Goal: Information Seeking & Learning: Learn about a topic

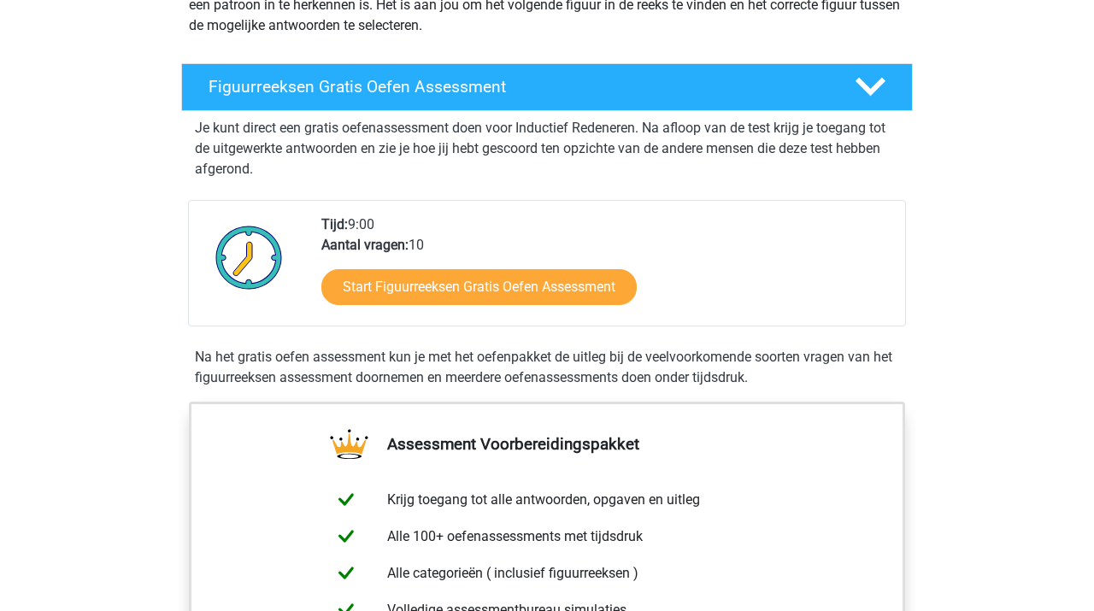
scroll to position [261, 0]
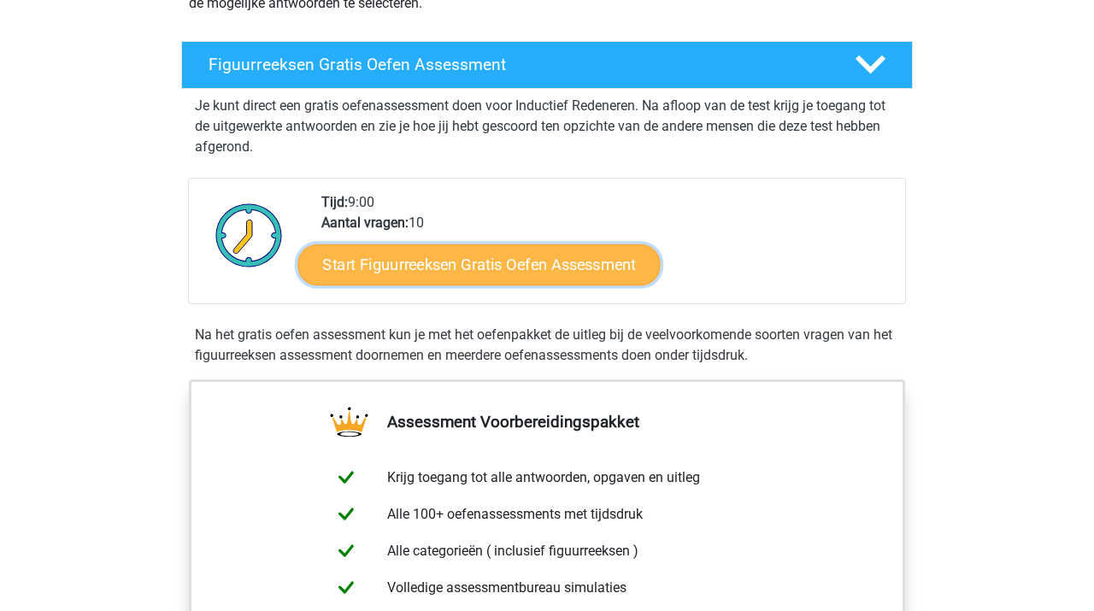
click at [581, 271] on link "Start Figuurreeksen Gratis Oefen Assessment" at bounding box center [479, 264] width 362 height 41
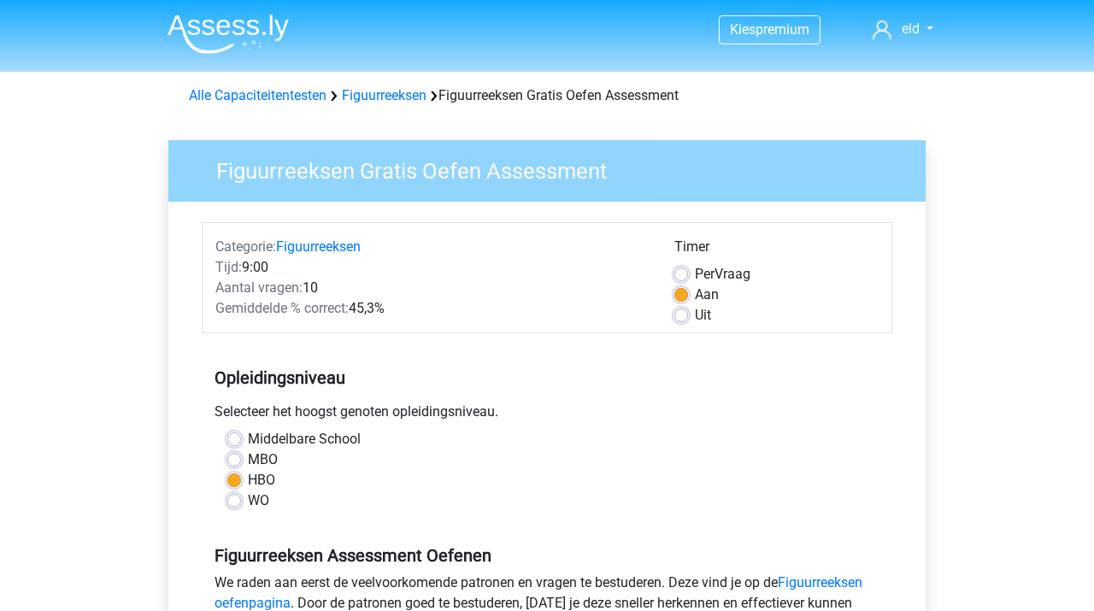
click at [248, 502] on label "WO" at bounding box center [258, 500] width 21 height 21
click at [232, 502] on input "WO" at bounding box center [234, 498] width 14 height 17
radio input "true"
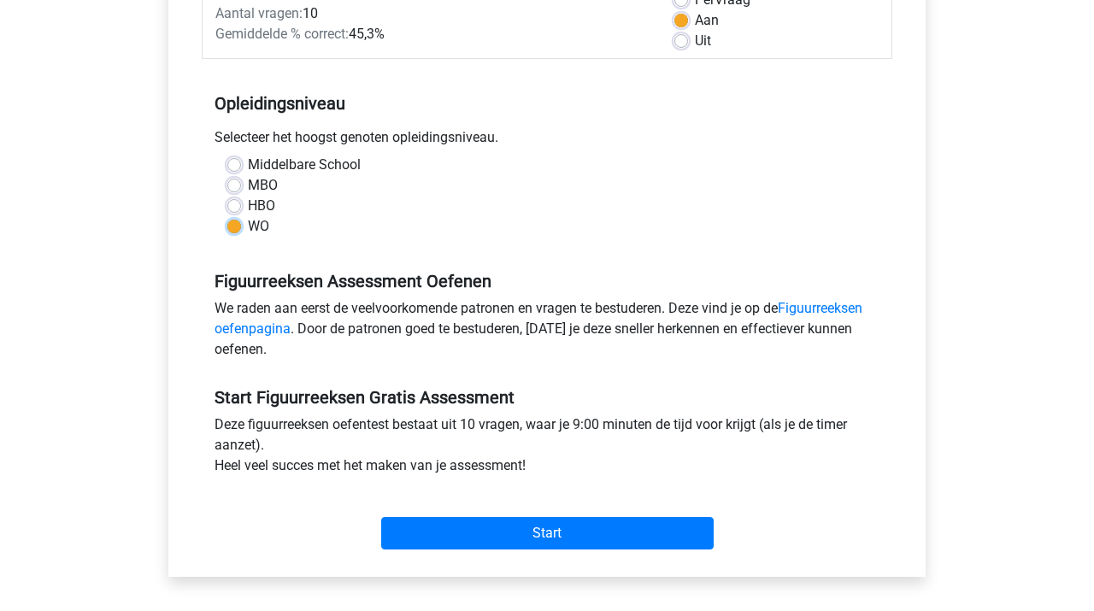
scroll to position [268, 0]
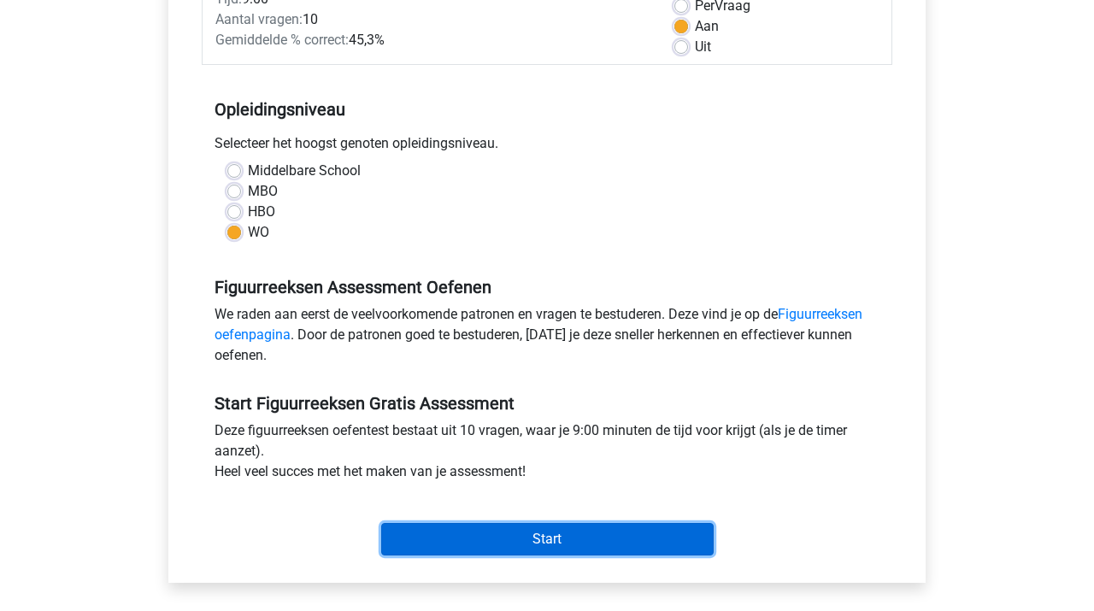
click at [460, 543] on input "Start" at bounding box center [547, 539] width 332 height 32
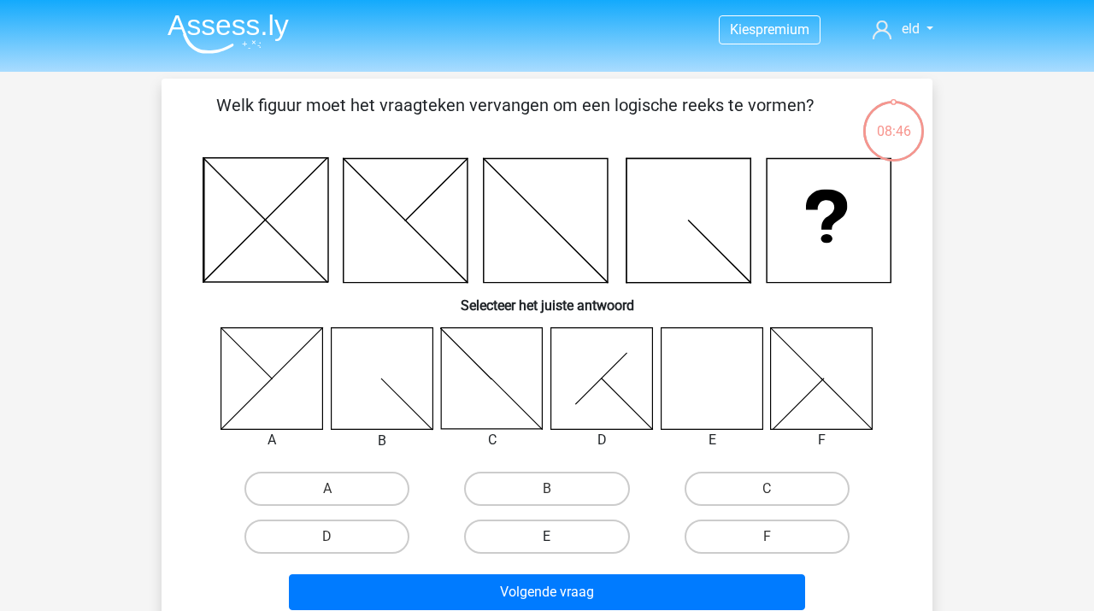
click at [511, 537] on label "E" at bounding box center [546, 536] width 165 height 34
click at [547, 537] on input "E" at bounding box center [552, 542] width 11 height 11
radio input "true"
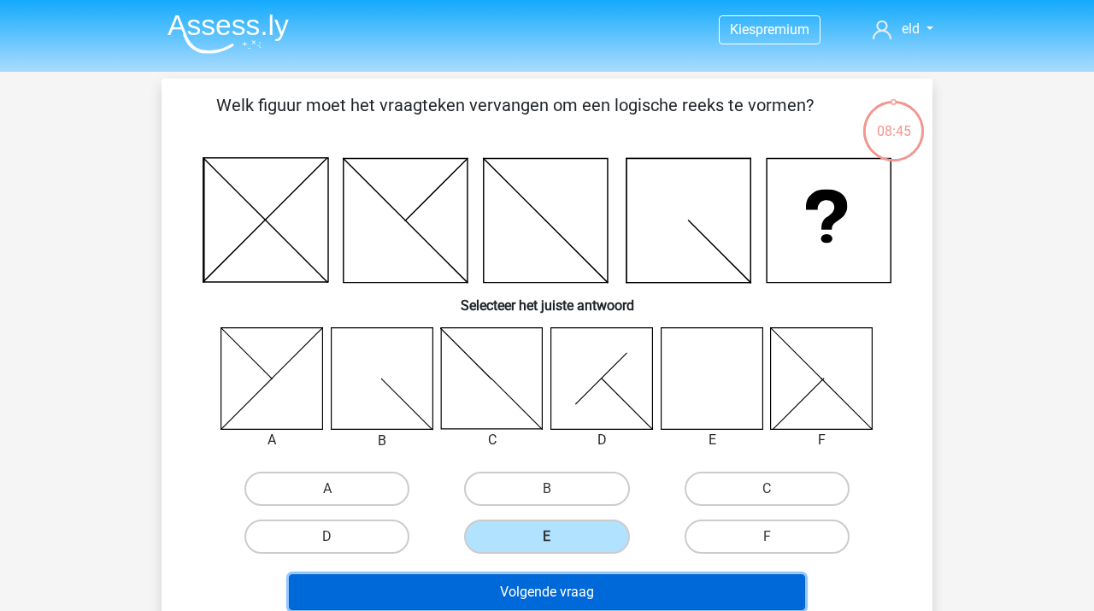
click at [504, 590] on button "Volgende vraag" at bounding box center [547, 592] width 517 height 36
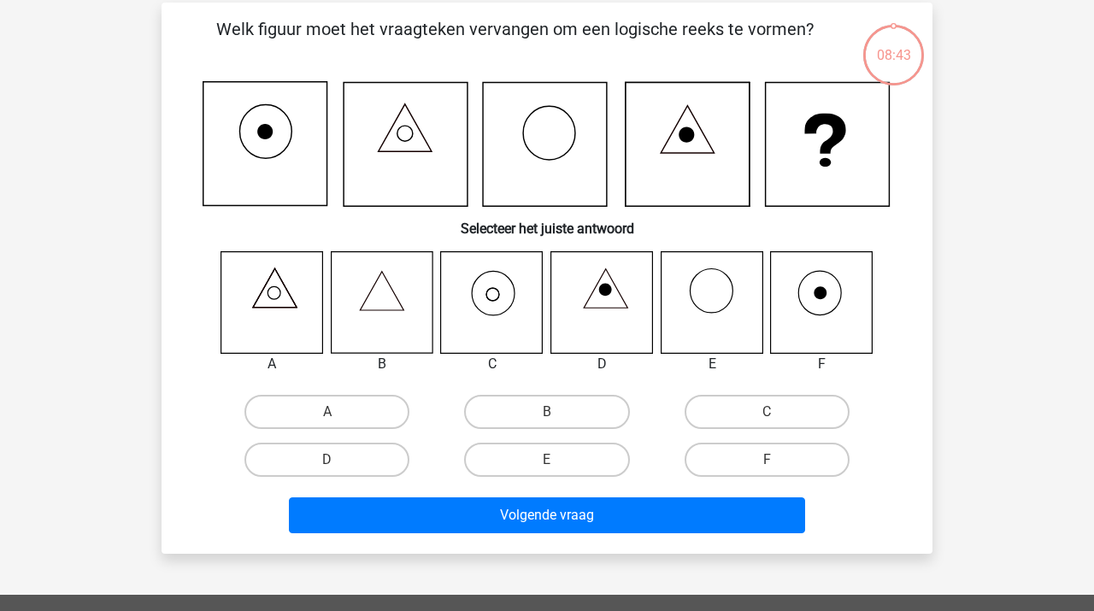
scroll to position [79, 0]
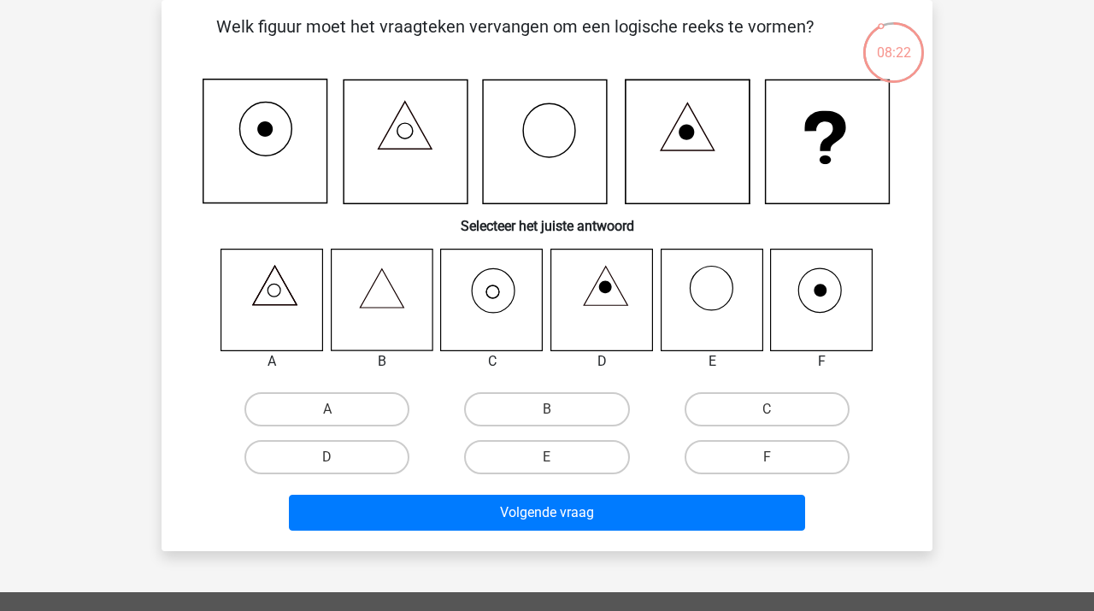
click at [775, 410] on input "C" at bounding box center [771, 414] width 11 height 11
radio input "true"
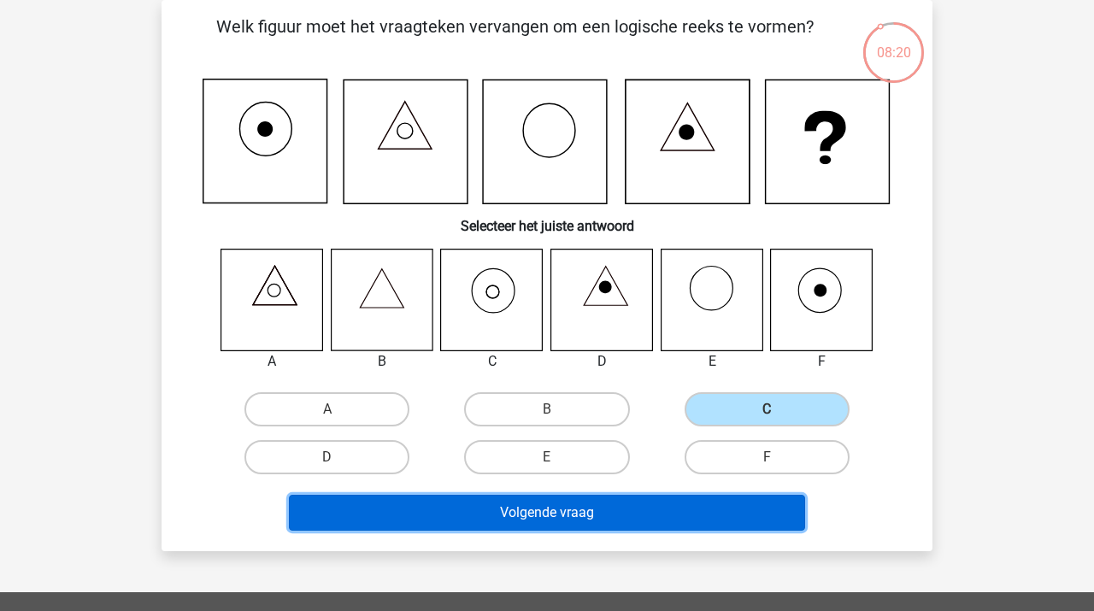
click at [685, 517] on button "Volgende vraag" at bounding box center [547, 513] width 517 height 36
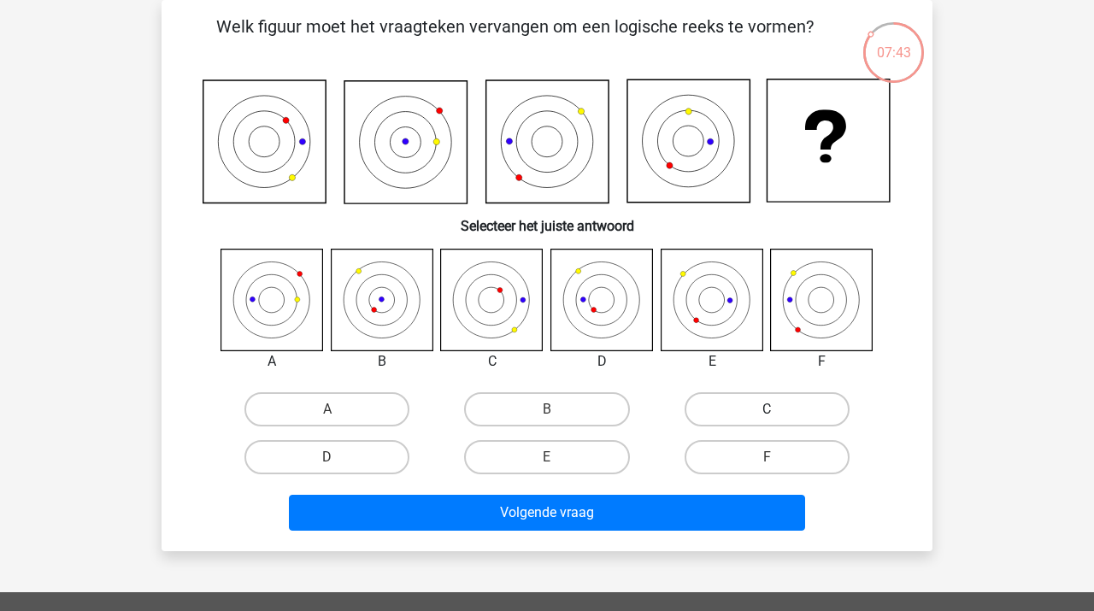
click at [772, 404] on label "C" at bounding box center [766, 409] width 165 height 34
click at [772, 409] on input "C" at bounding box center [771, 414] width 11 height 11
radio input "true"
click at [378, 463] on label "D" at bounding box center [326, 457] width 165 height 34
click at [338, 463] on input "D" at bounding box center [332, 462] width 11 height 11
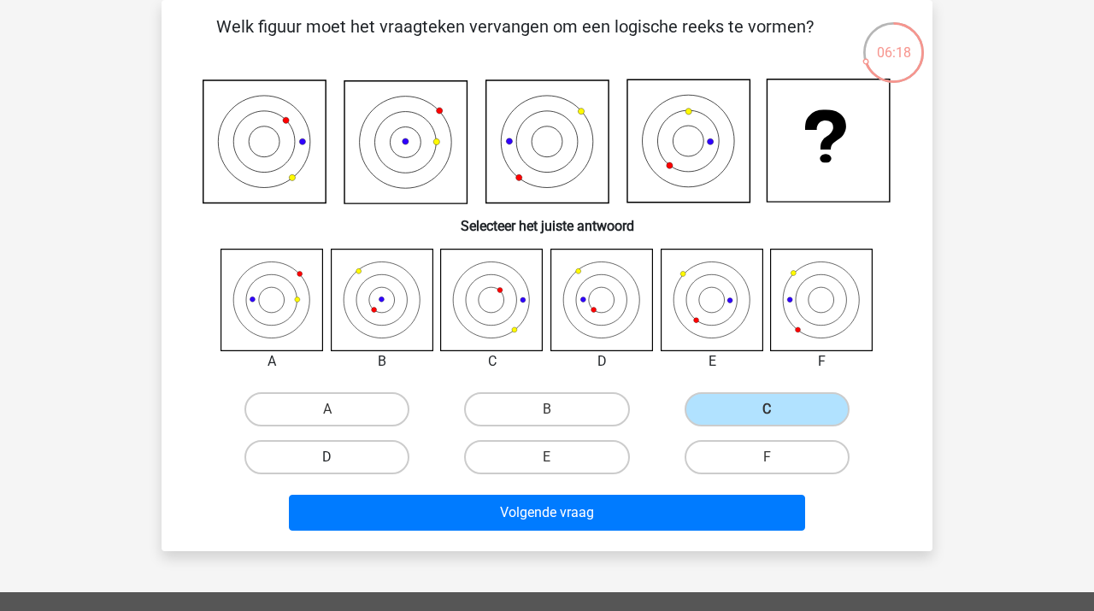
radio input "true"
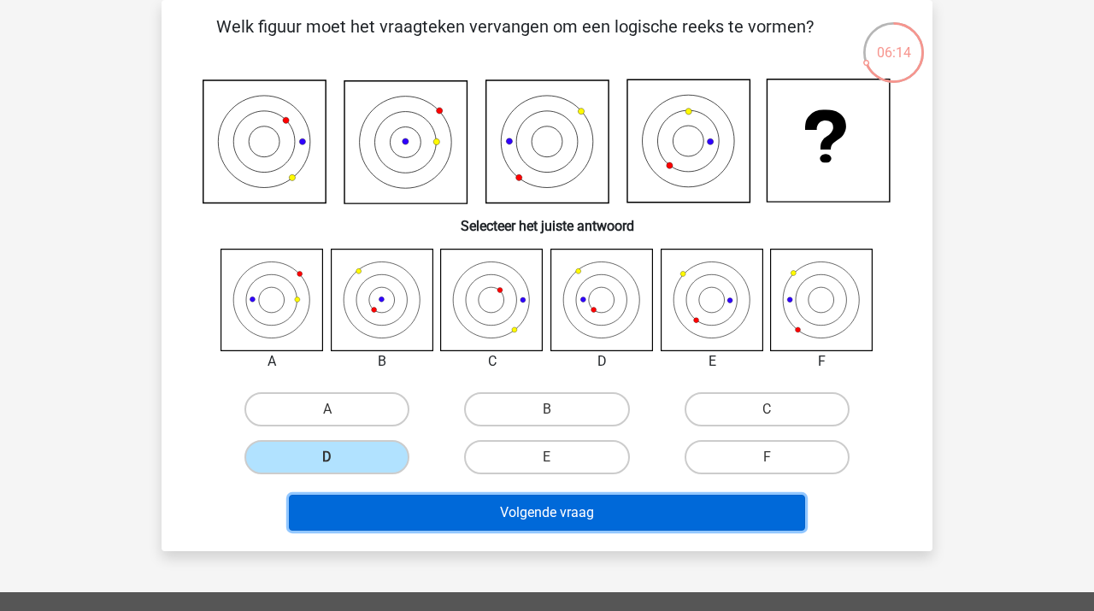
click at [668, 515] on button "Volgende vraag" at bounding box center [547, 513] width 517 height 36
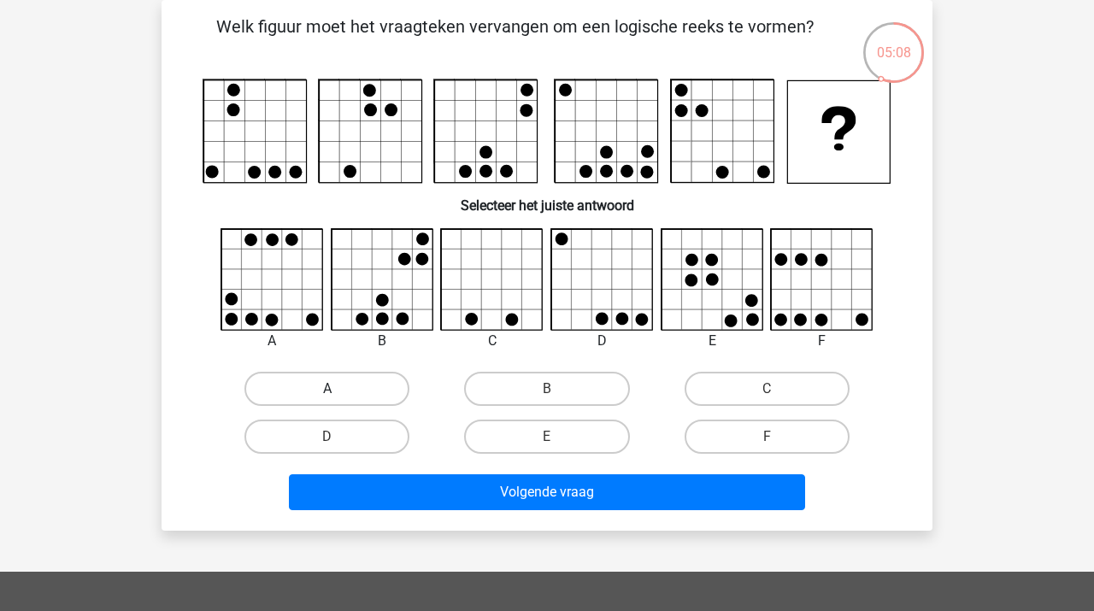
click at [286, 388] on label "A" at bounding box center [326, 389] width 165 height 34
click at [327, 389] on input "A" at bounding box center [332, 394] width 11 height 11
radio input "true"
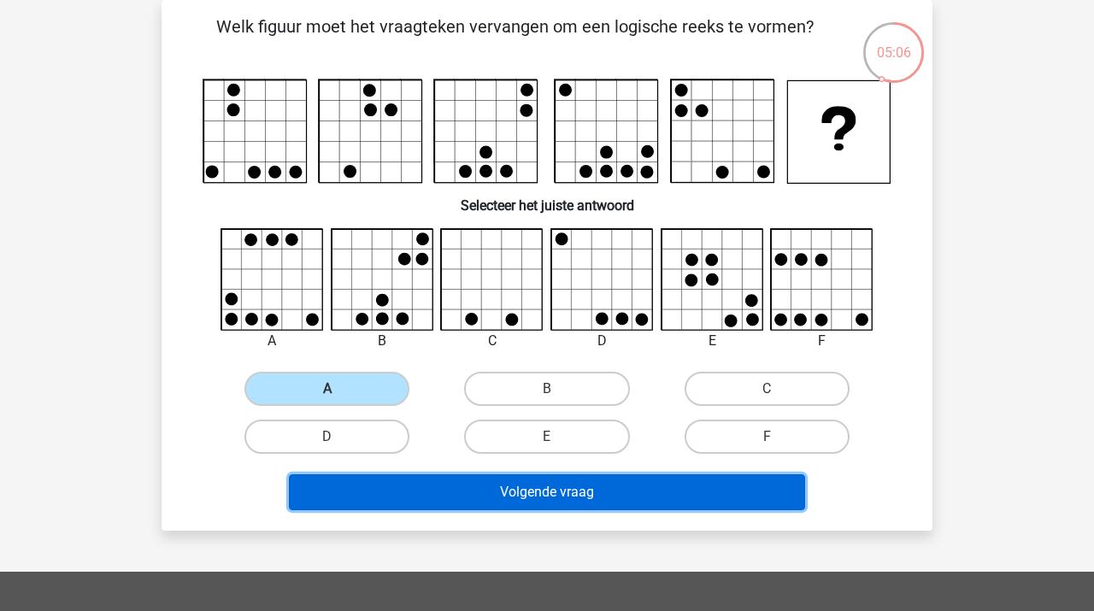
click at [506, 499] on button "Volgende vraag" at bounding box center [547, 492] width 517 height 36
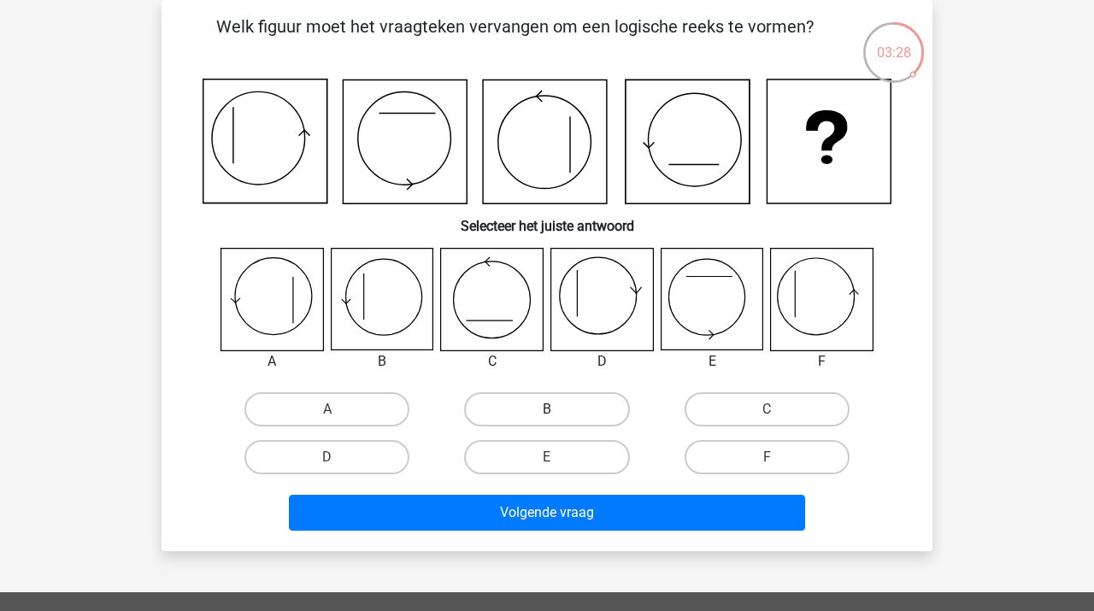
click at [578, 402] on label "B" at bounding box center [546, 409] width 165 height 34
click at [558, 409] on input "B" at bounding box center [552, 414] width 11 height 11
radio input "true"
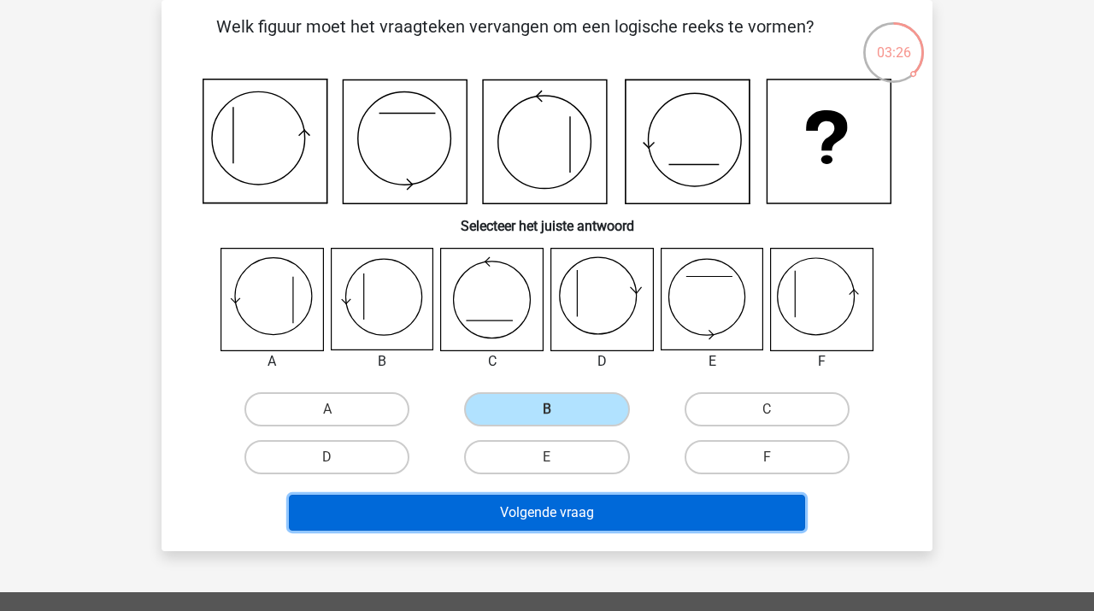
click at [699, 521] on button "Volgende vraag" at bounding box center [547, 513] width 517 height 36
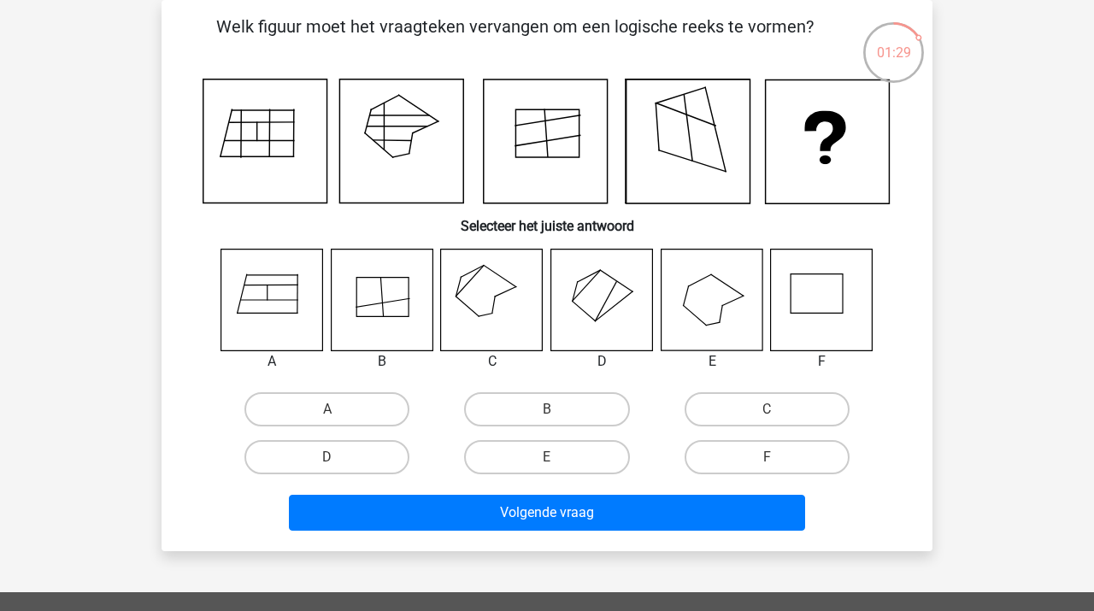
click at [501, 293] on icon at bounding box center [506, 290] width 21 height 9
click at [799, 415] on label "C" at bounding box center [766, 409] width 165 height 34
click at [778, 415] on input "C" at bounding box center [771, 414] width 11 height 11
radio input "true"
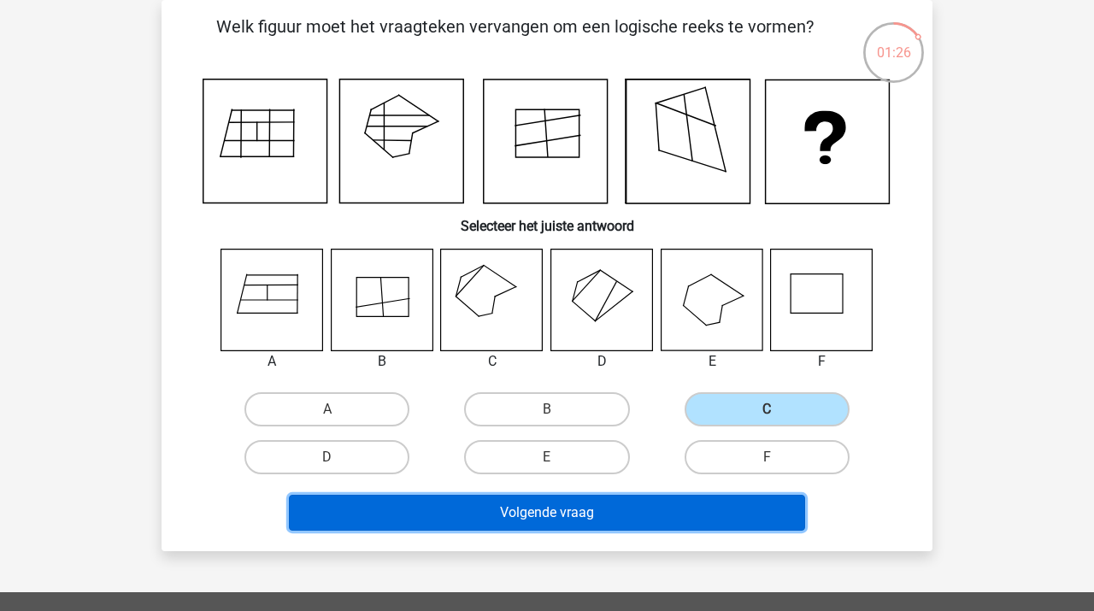
click at [646, 504] on button "Volgende vraag" at bounding box center [547, 513] width 517 height 36
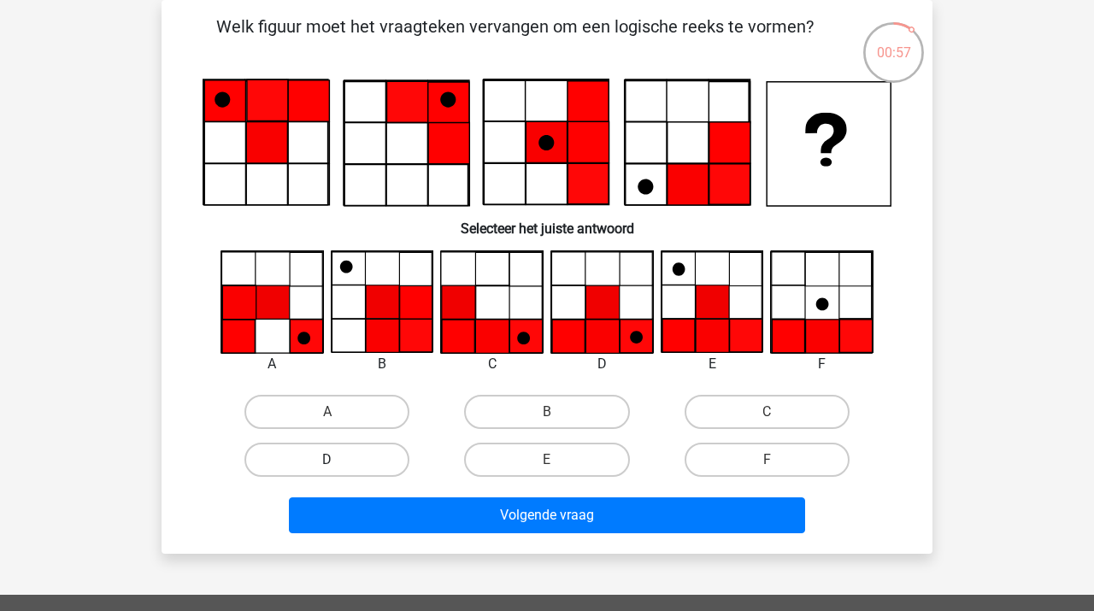
click at [358, 461] on label "D" at bounding box center [326, 460] width 165 height 34
click at [338, 461] on input "D" at bounding box center [332, 465] width 11 height 11
radio input "true"
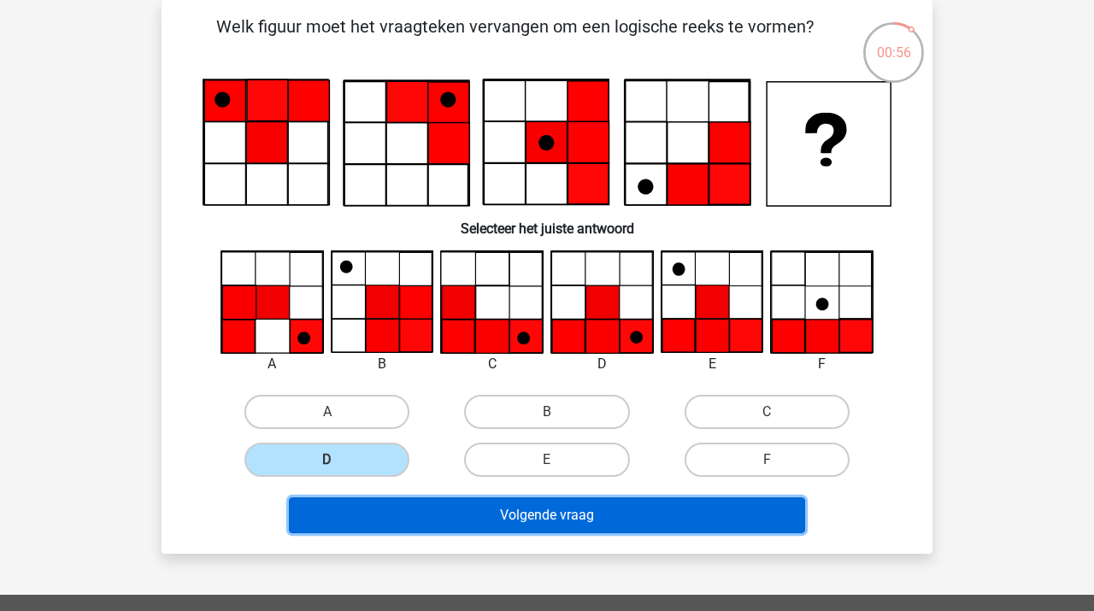
click at [467, 508] on button "Volgende vraag" at bounding box center [547, 515] width 517 height 36
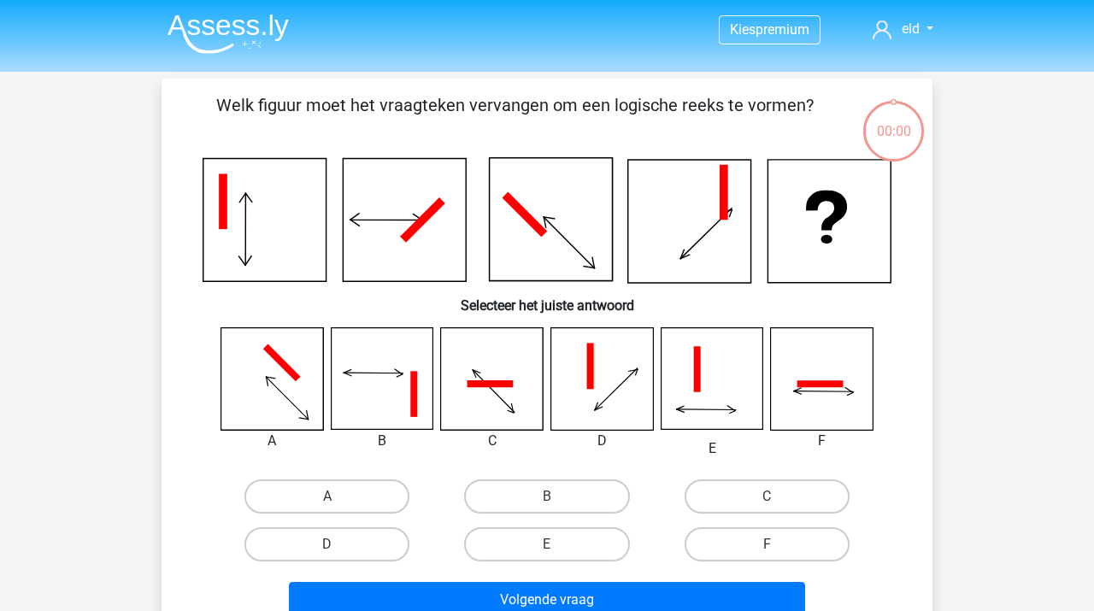
scroll to position [79, 0]
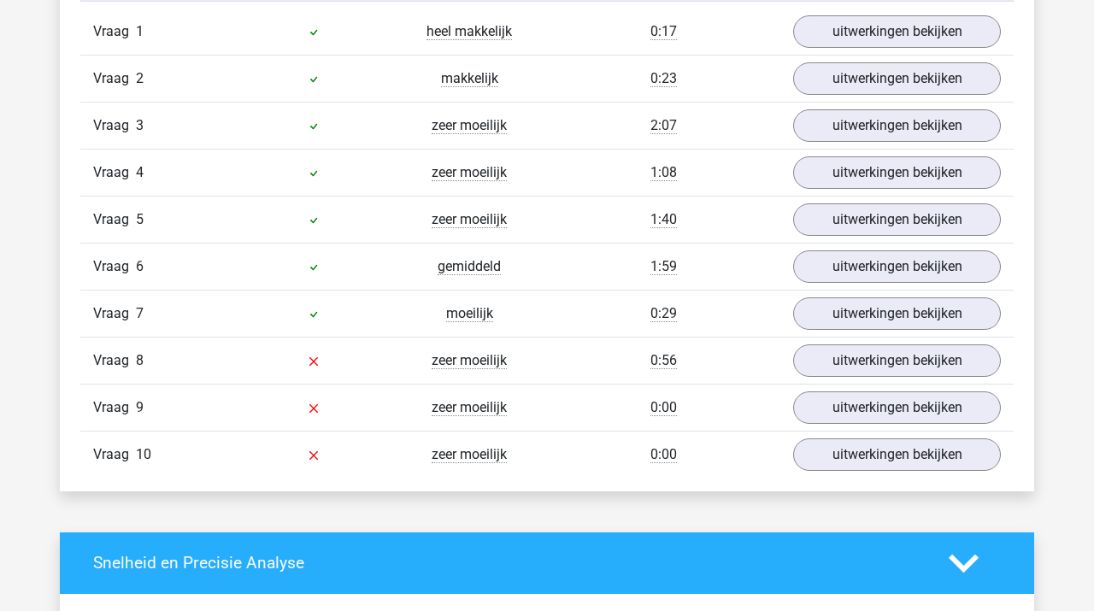
scroll to position [1396, 0]
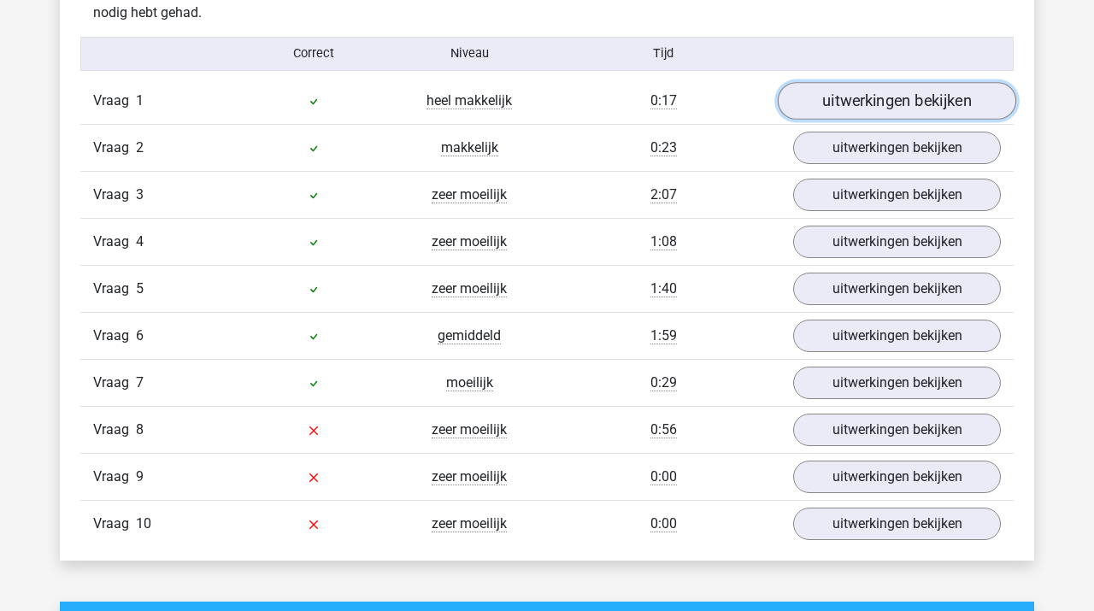
click at [847, 92] on link "uitwerkingen bekijken" at bounding box center [897, 101] width 238 height 38
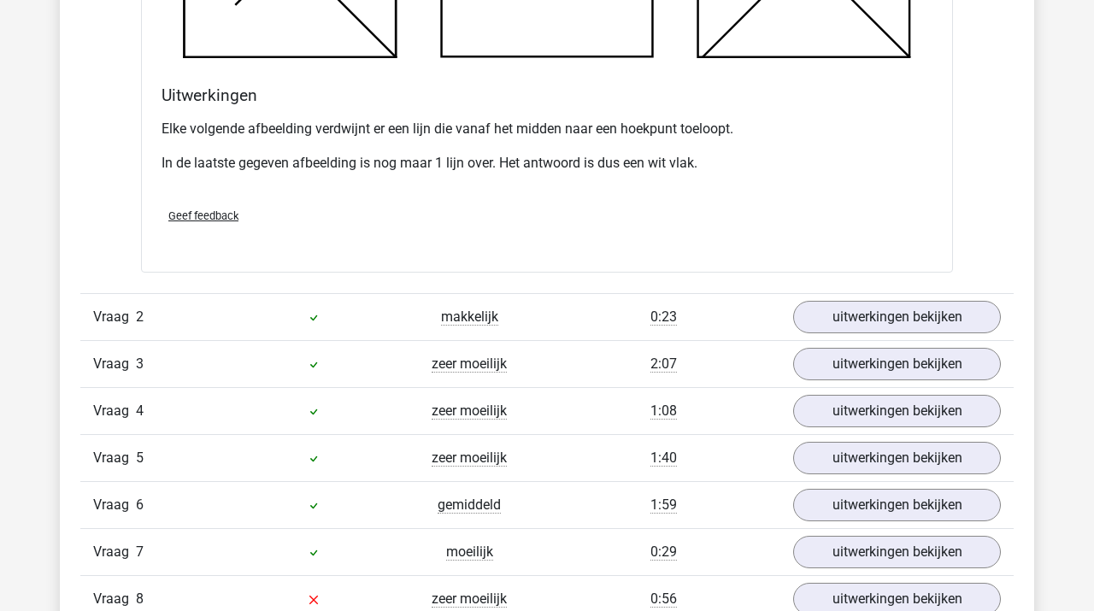
scroll to position [2277, 0]
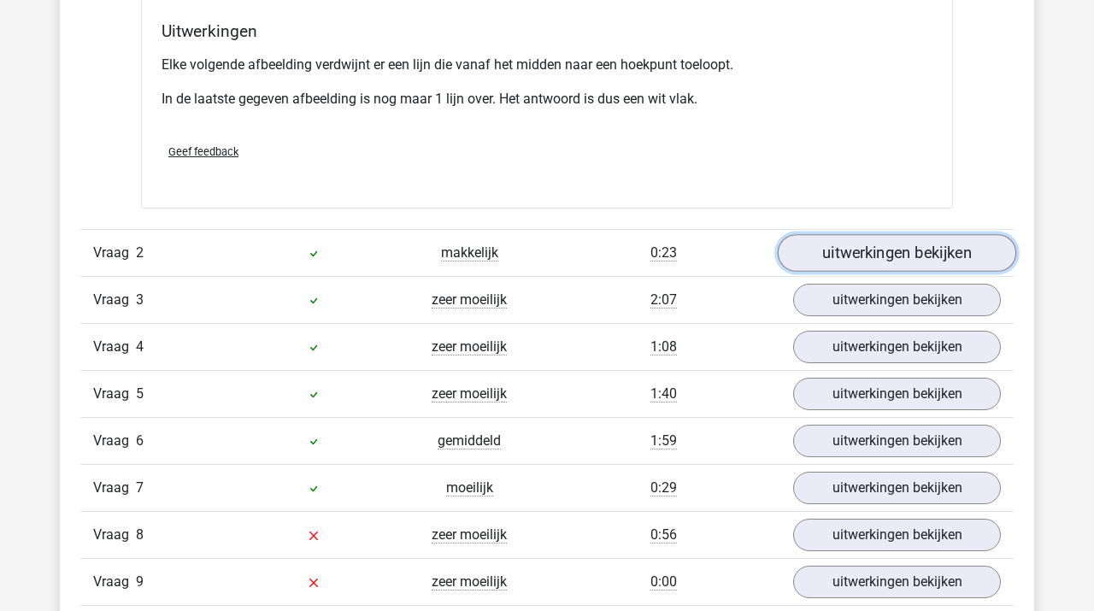
click at [929, 257] on link "uitwerkingen bekijken" at bounding box center [897, 253] width 238 height 38
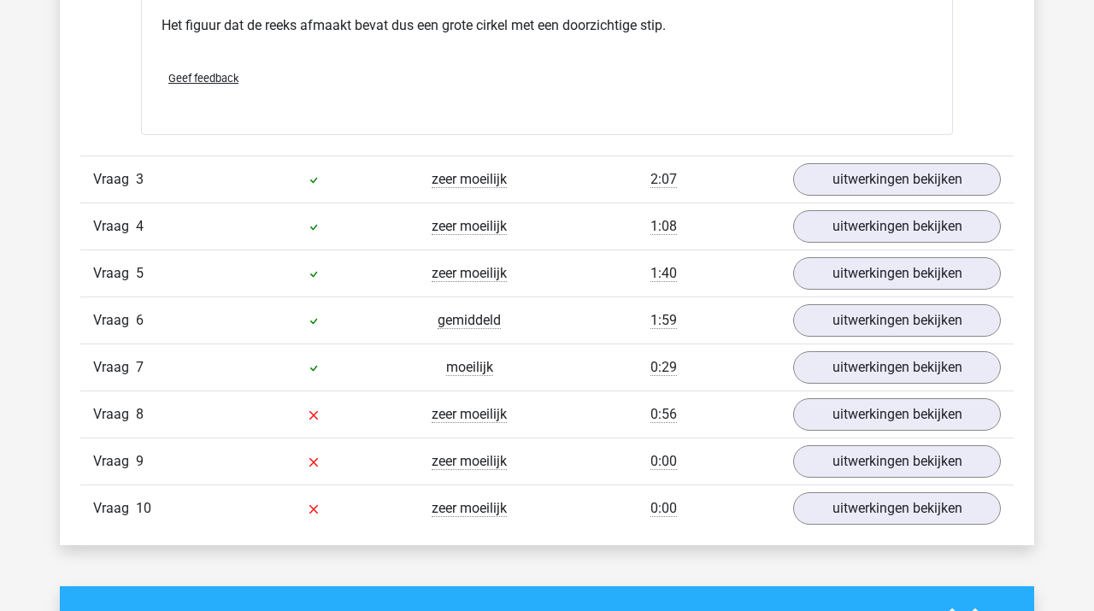
scroll to position [3453, 0]
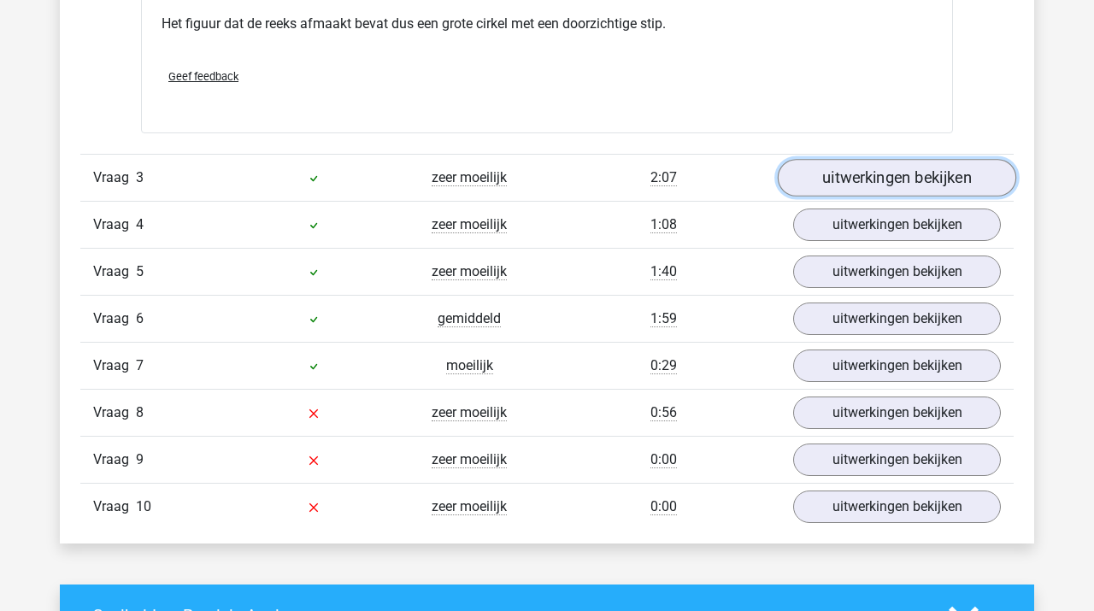
click at [848, 173] on link "uitwerkingen bekijken" at bounding box center [897, 178] width 238 height 38
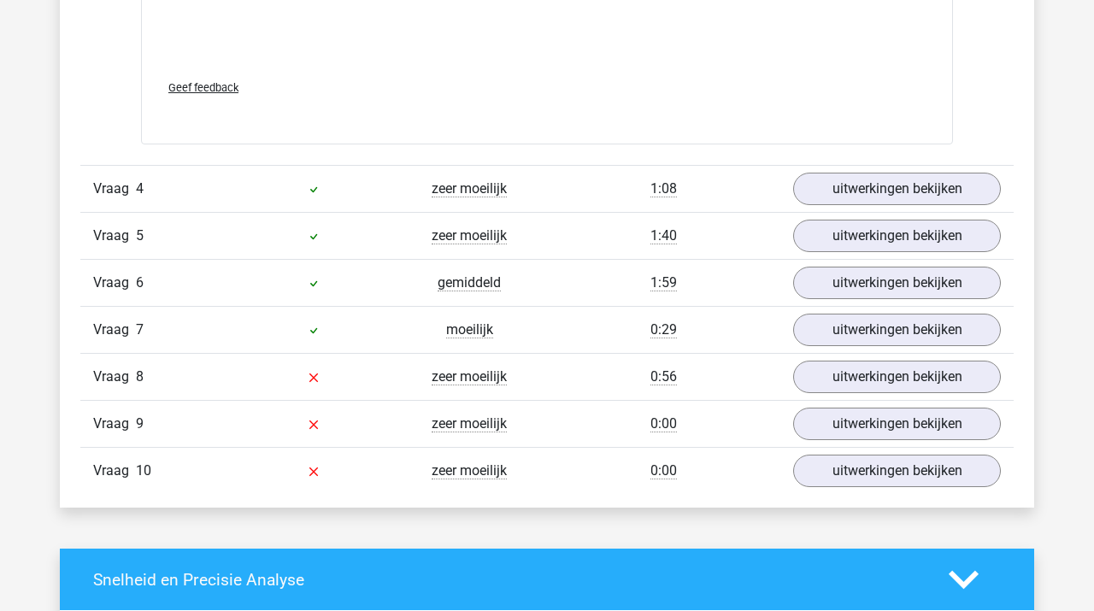
scroll to position [4955, 0]
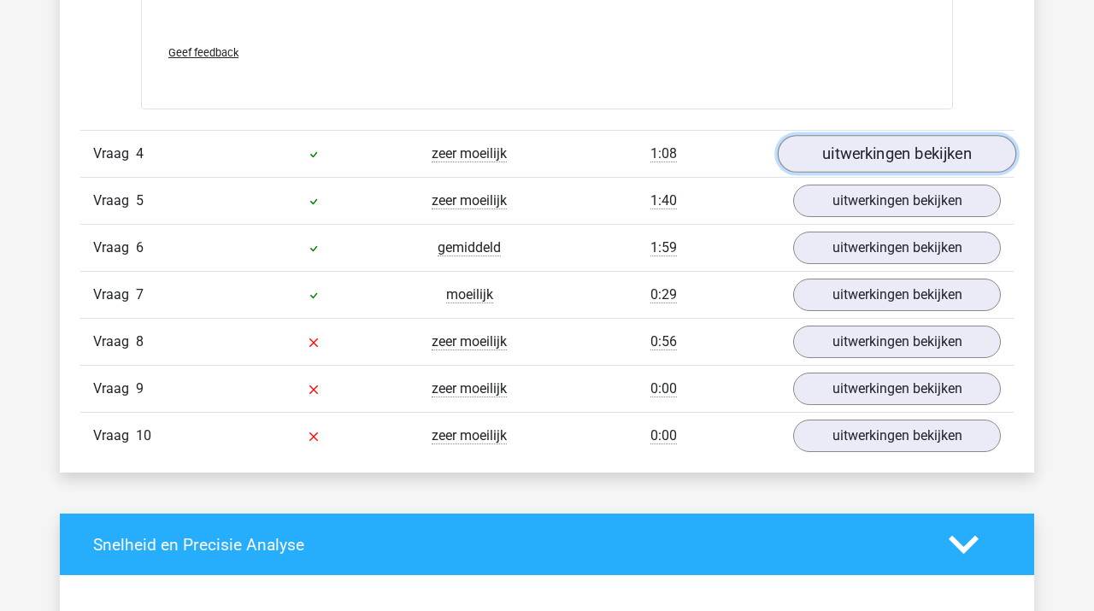
click at [902, 156] on link "uitwerkingen bekijken" at bounding box center [897, 154] width 238 height 38
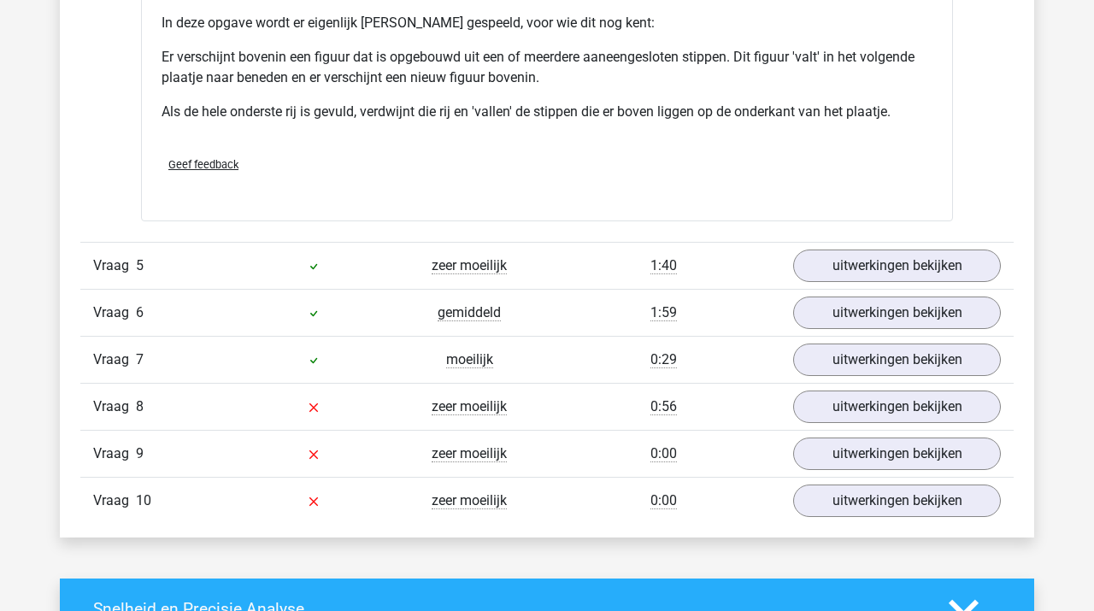
scroll to position [5925, 0]
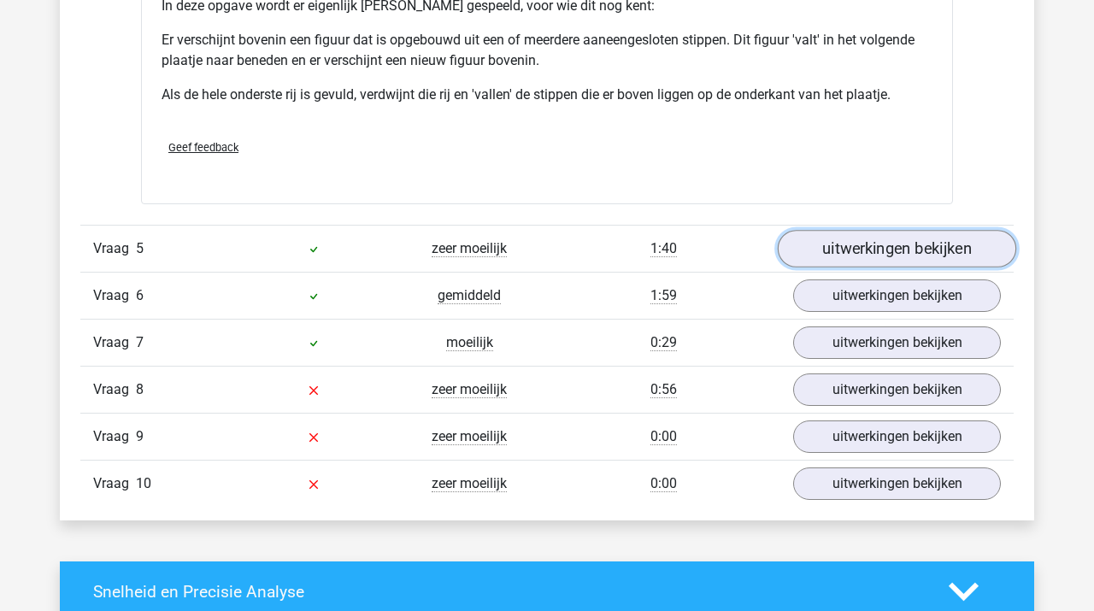
click at [848, 244] on link "uitwerkingen bekijken" at bounding box center [897, 249] width 238 height 38
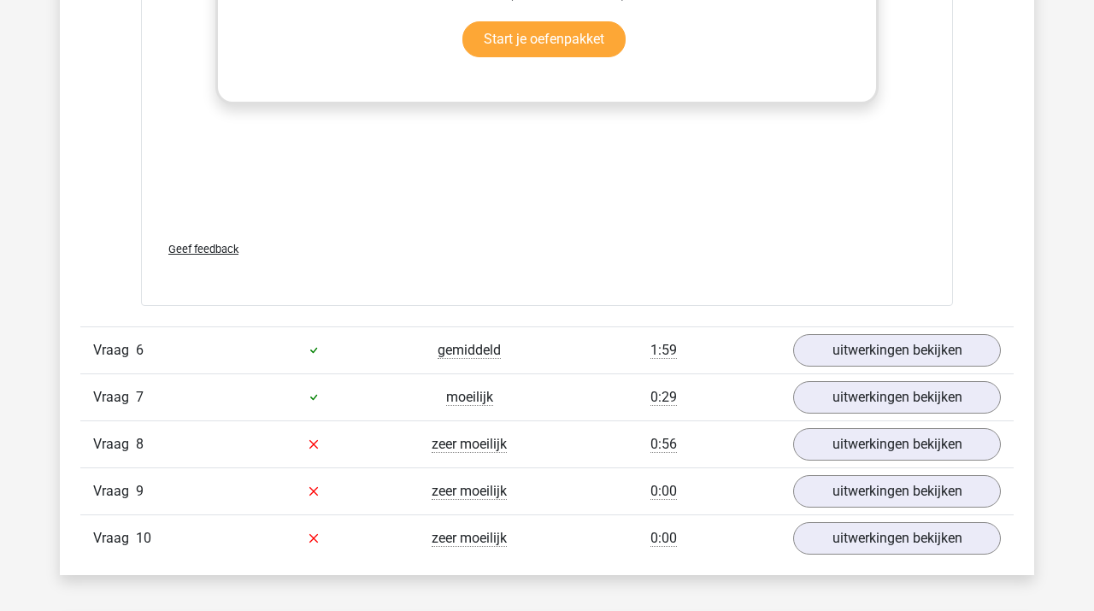
scroll to position [7303, 0]
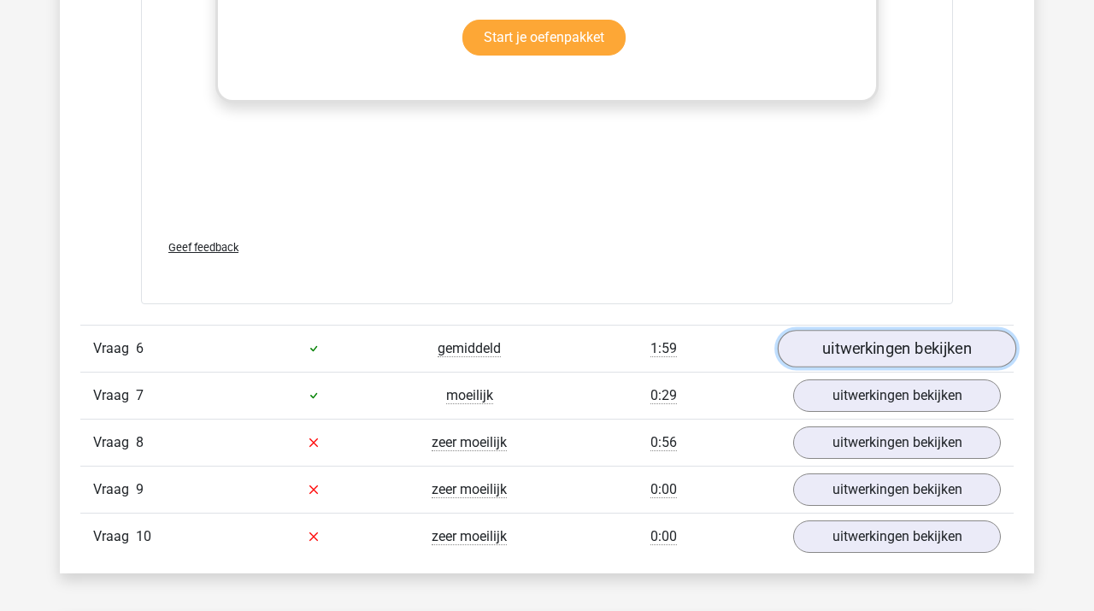
click at [861, 346] on link "uitwerkingen bekijken" at bounding box center [897, 349] width 238 height 38
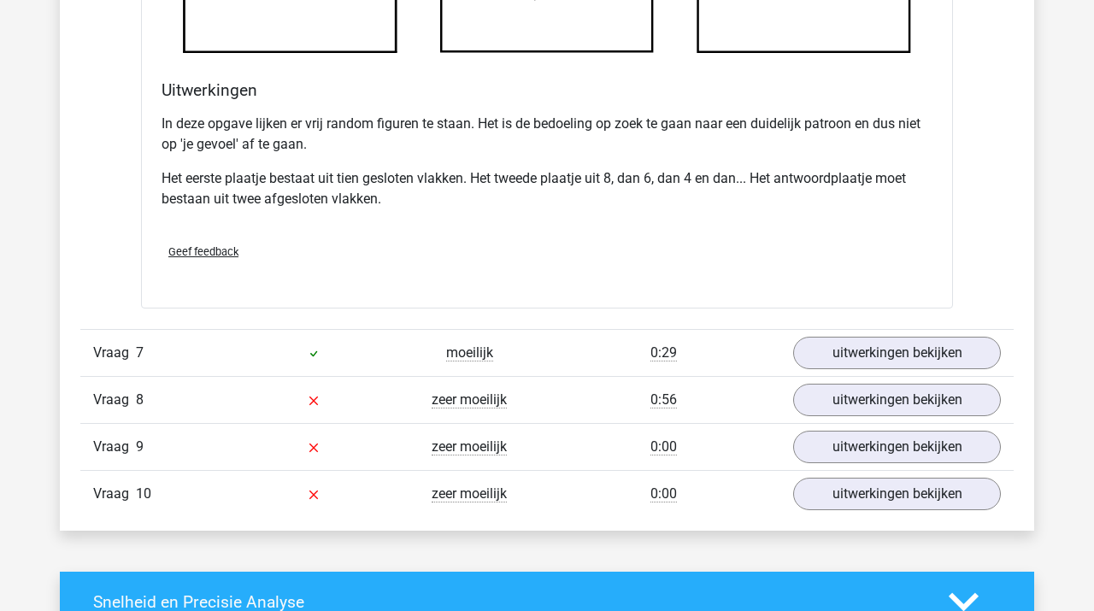
scroll to position [8377, 0]
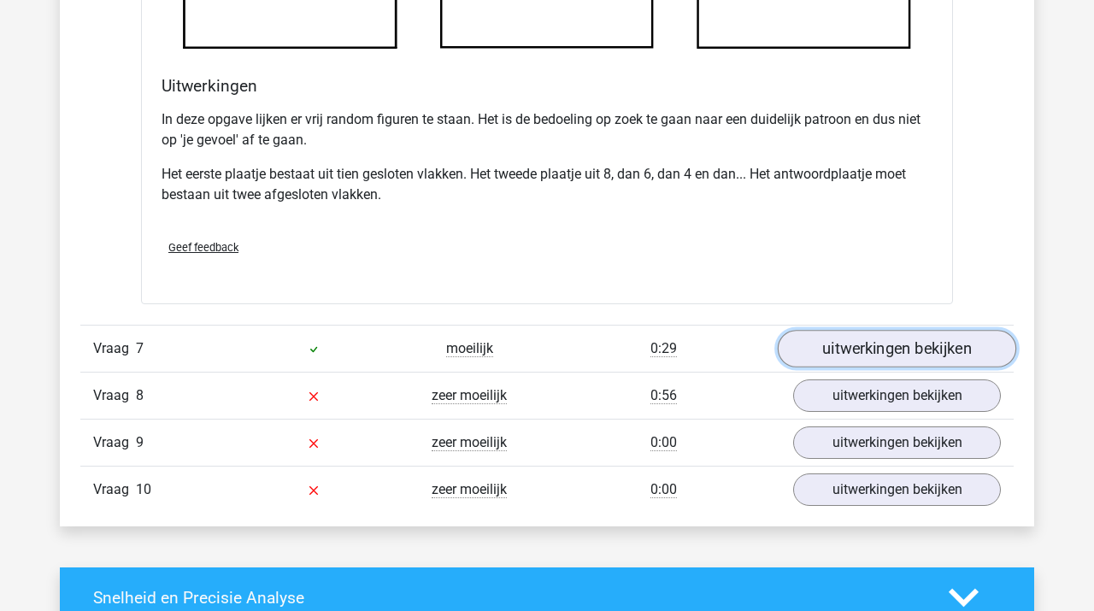
click at [869, 342] on link "uitwerkingen bekijken" at bounding box center [897, 349] width 238 height 38
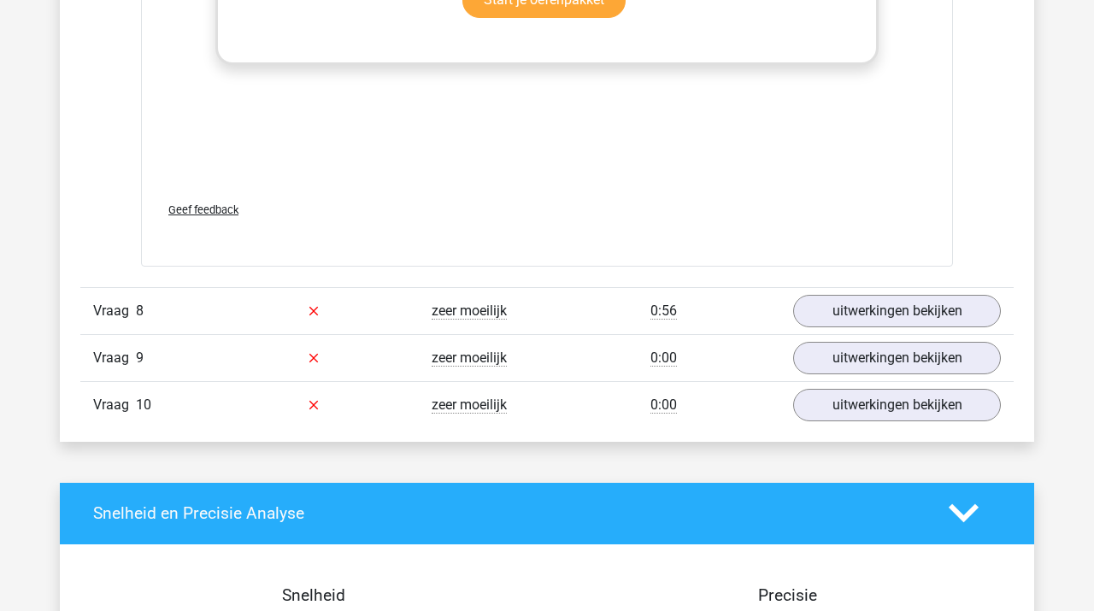
scroll to position [9897, 0]
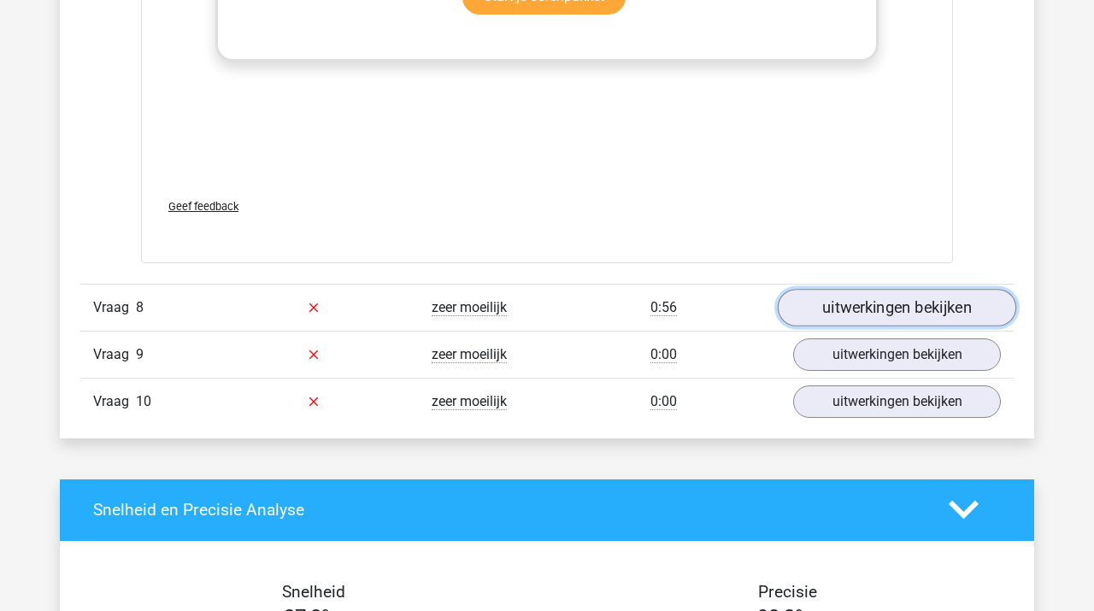
click at [855, 321] on link "uitwerkingen bekijken" at bounding box center [897, 308] width 238 height 38
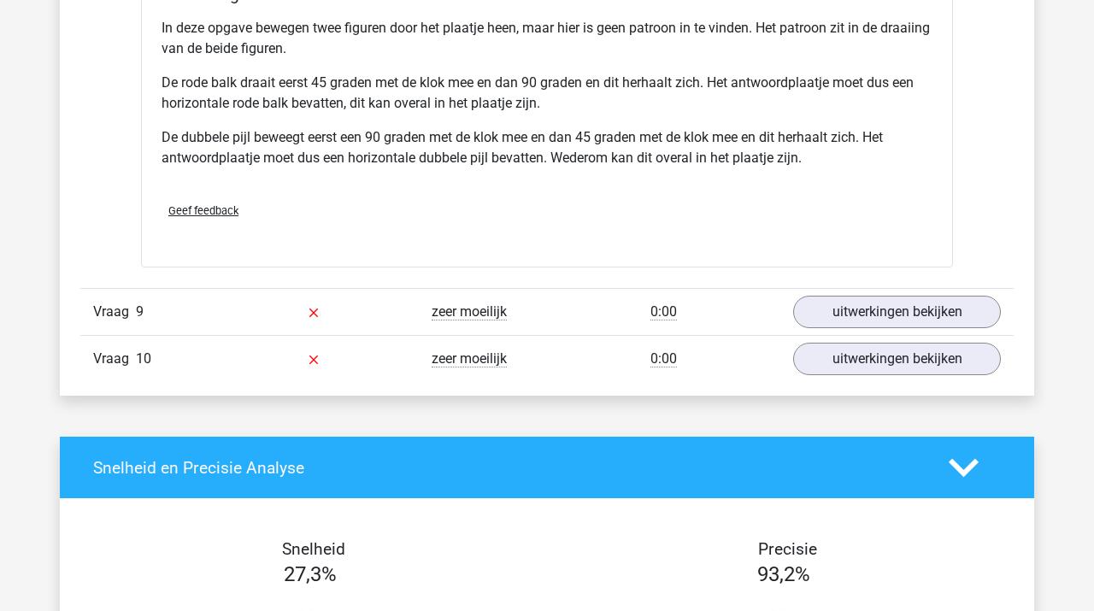
scroll to position [11026, 0]
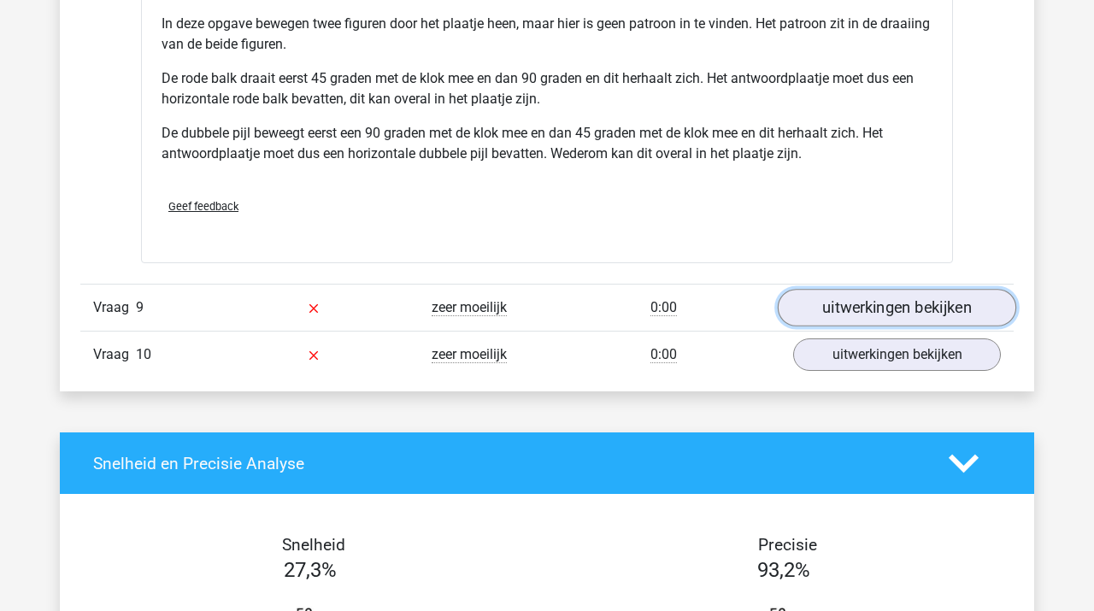
click at [853, 301] on link "uitwerkingen bekijken" at bounding box center [897, 309] width 238 height 38
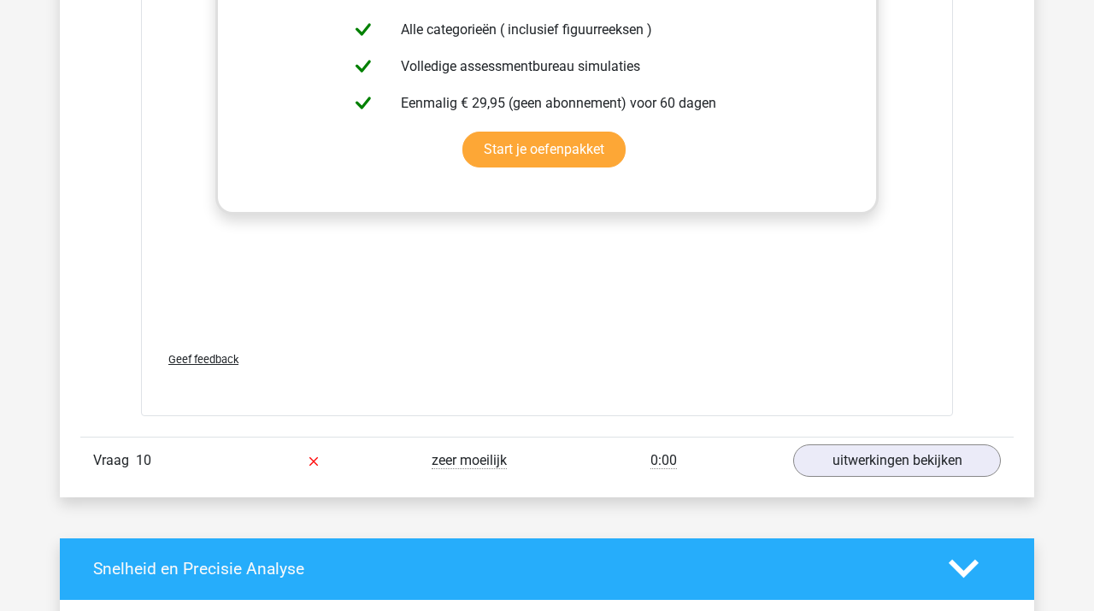
scroll to position [12360, 0]
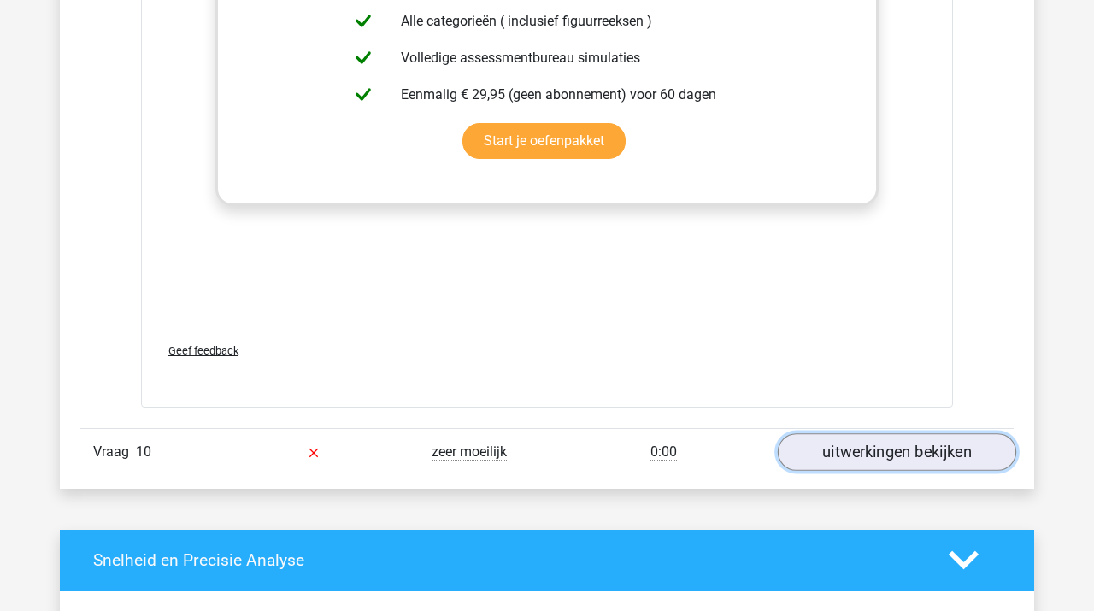
click at [896, 435] on link "uitwerkingen bekijken" at bounding box center [897, 452] width 238 height 38
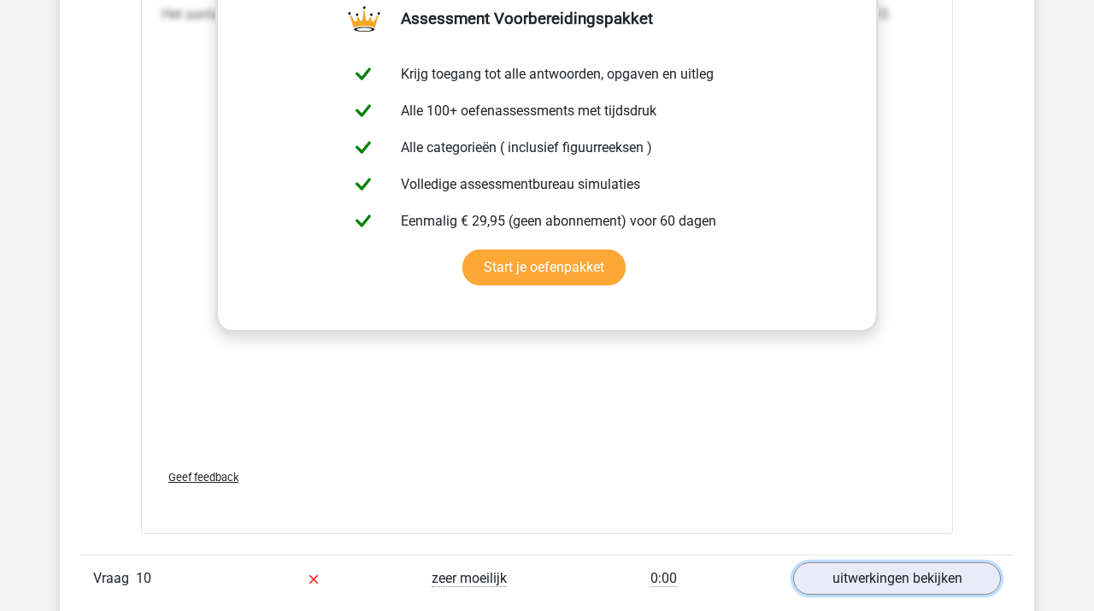
scroll to position [11954, 0]
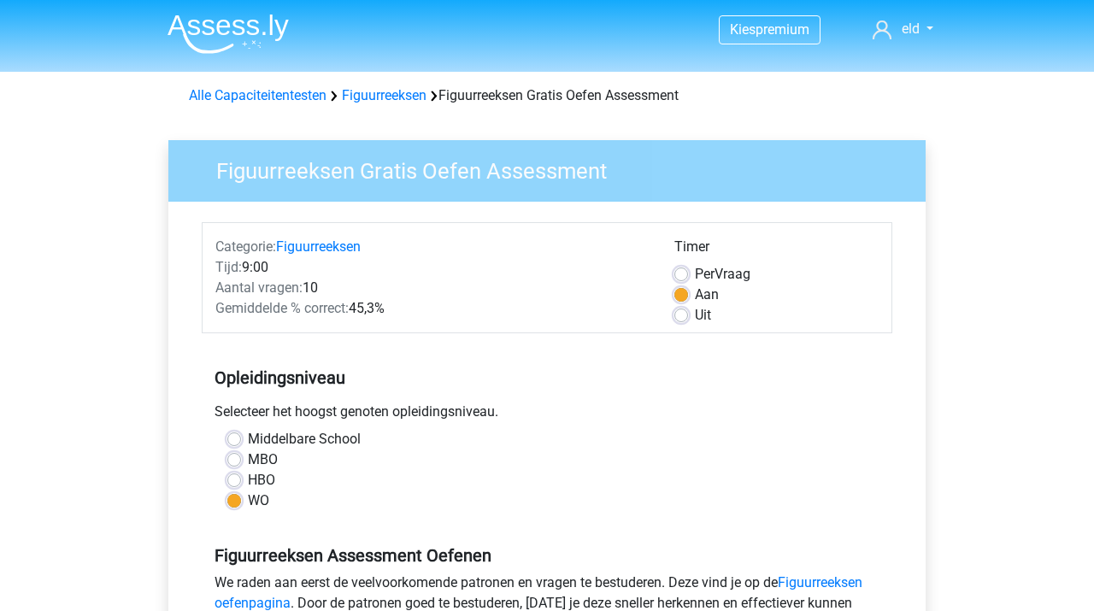
scroll to position [268, 0]
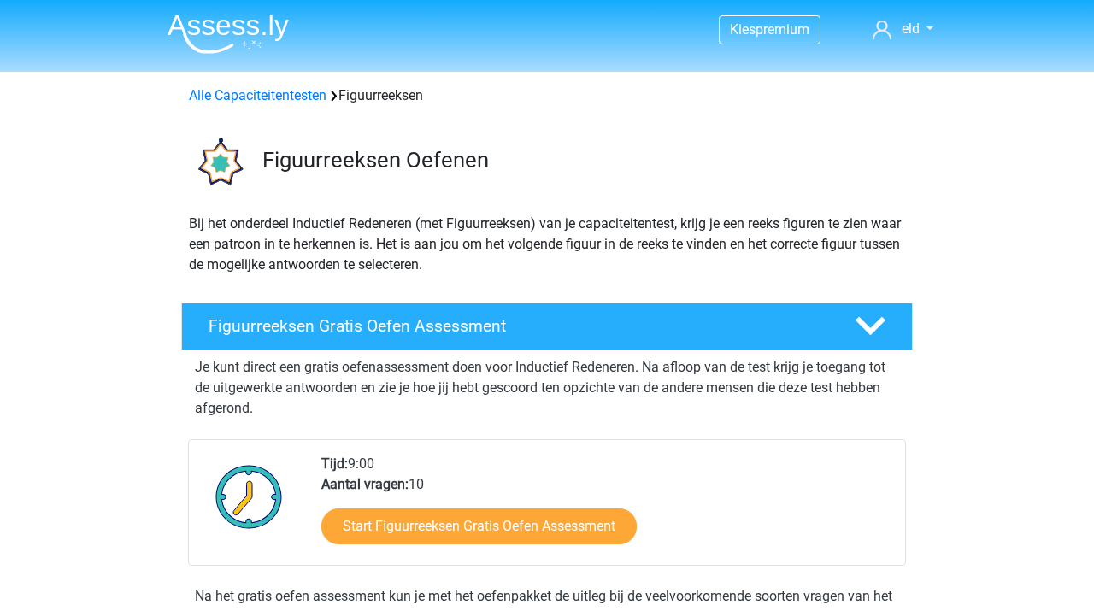
scroll to position [261, 0]
